Goal: Find contact information: Find contact information

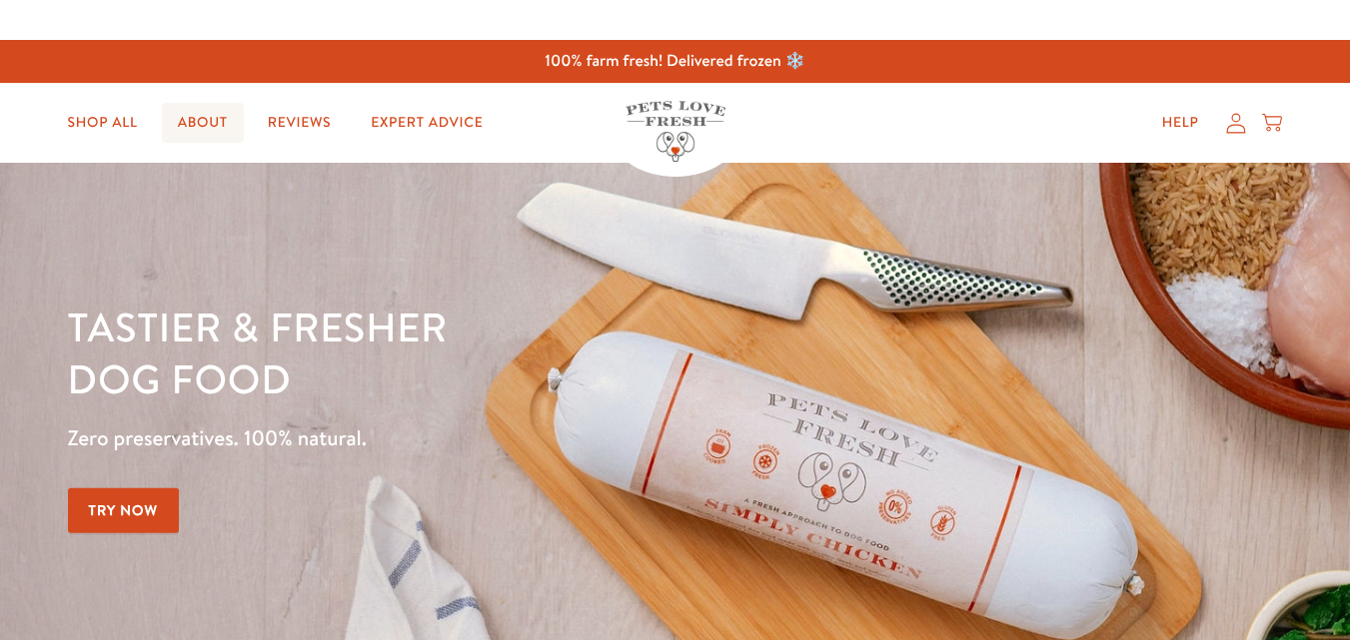
click at [200, 118] on link "About" at bounding box center [203, 123] width 82 height 40
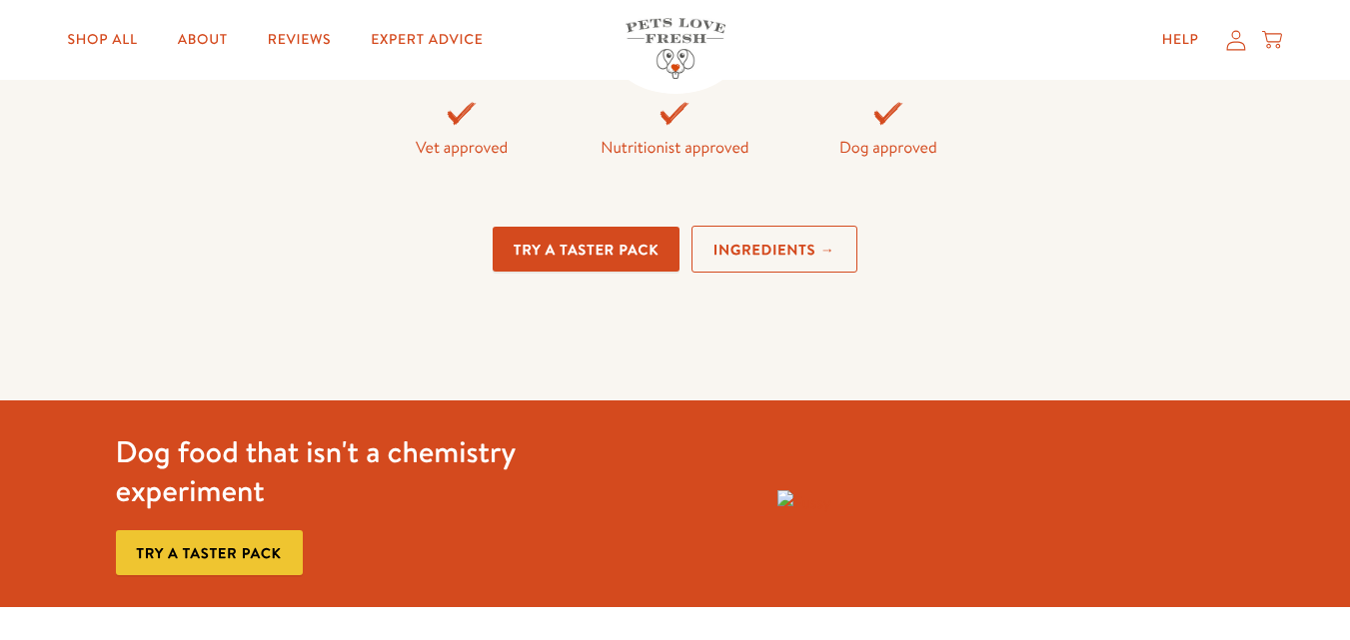
scroll to position [5186, 0]
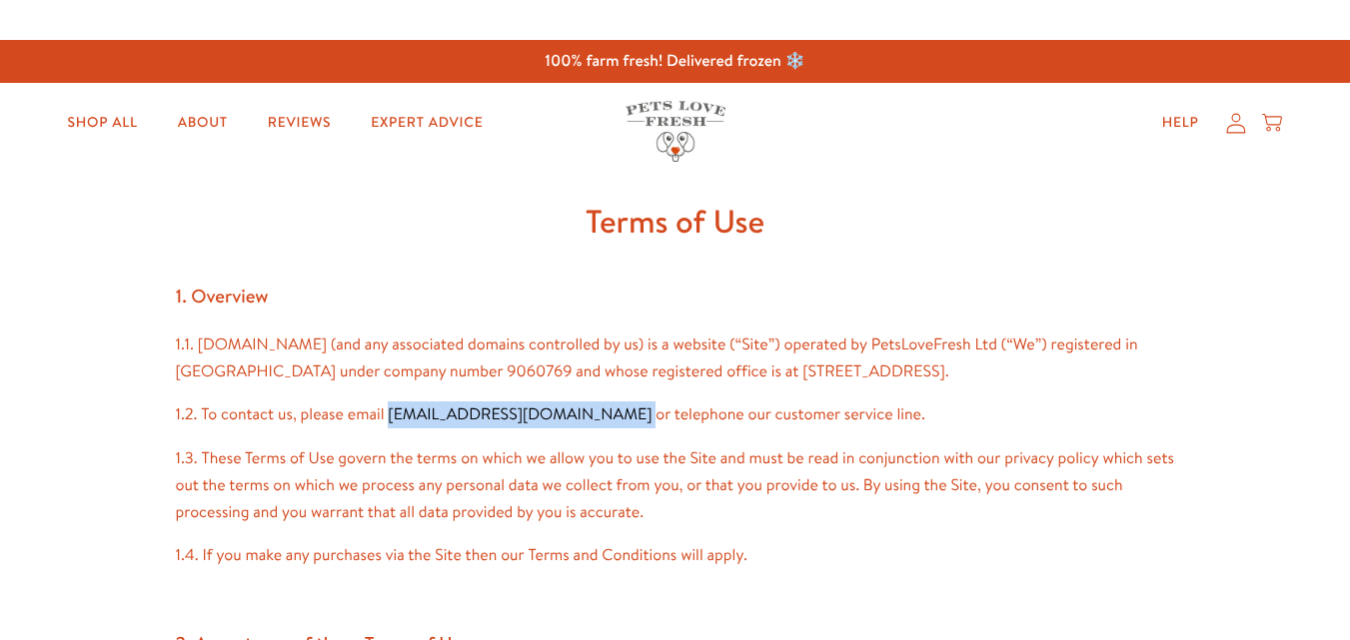
click at [388, 429] on p "1.2. To contact us, please email info@petslovefresh.com or telephone our custom…" at bounding box center [675, 415] width 999 height 27
drag, startPoint x: 388, startPoint y: 438, endPoint x: 552, endPoint y: 442, distance: 164.9
click at [552, 429] on p "1.2. To contact us, please email info@petslovefresh.com or telephone our custom…" at bounding box center [675, 415] width 999 height 27
copy p "info@petslovefresh.com"
